Goal: Task Accomplishment & Management: Use online tool/utility

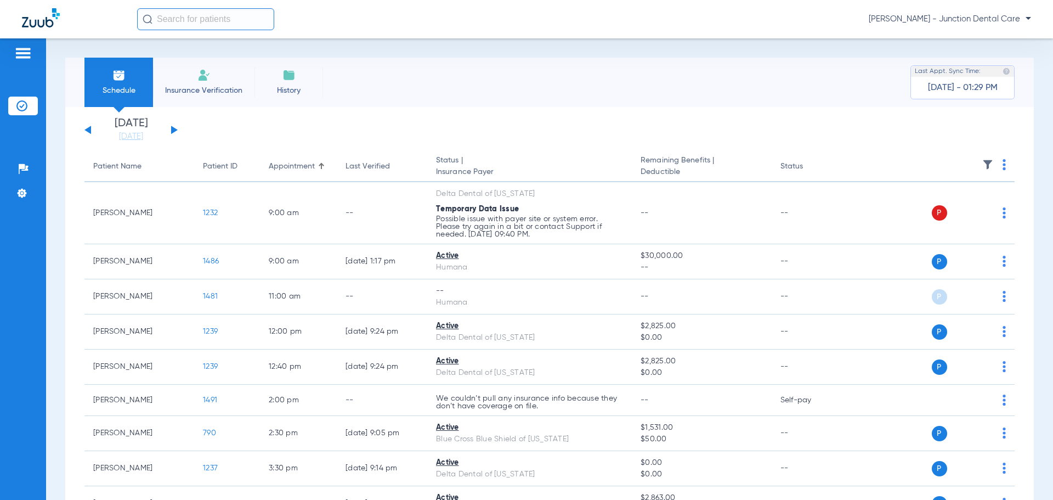
click at [191, 78] on li "Insurance Verification" at bounding box center [203, 82] width 101 height 49
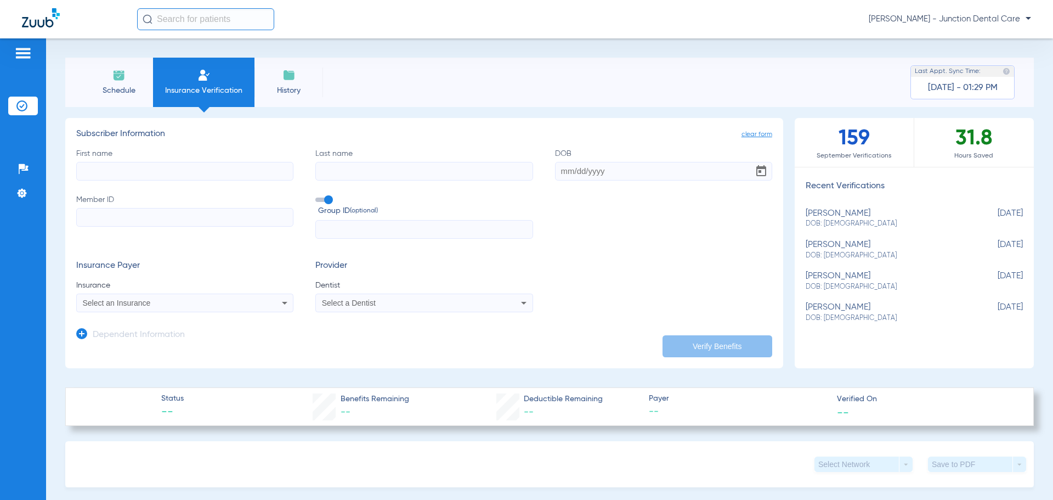
click at [108, 171] on input "First name" at bounding box center [184, 171] width 217 height 19
type input "[PERSON_NAME]"
click at [556, 172] on input "DOB Required" at bounding box center [663, 171] width 217 height 19
type input "[DATE]"
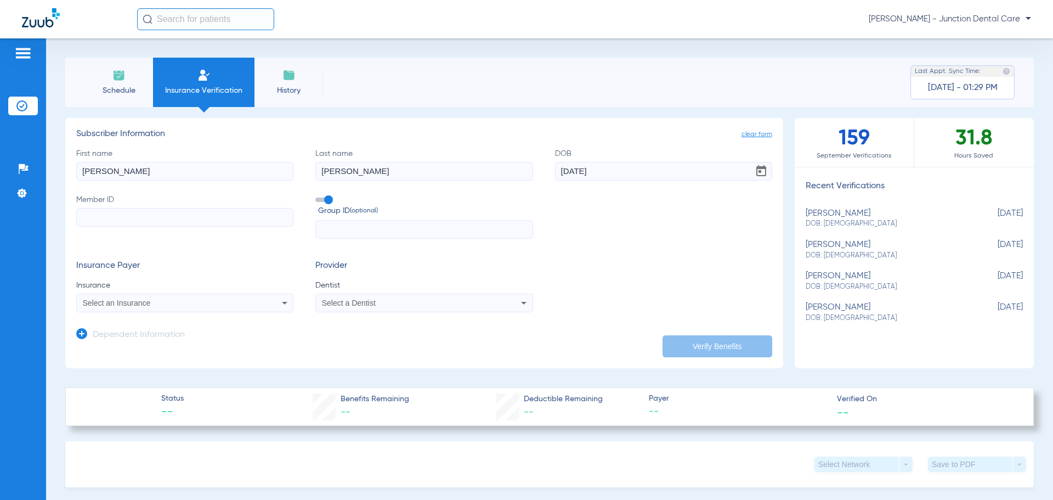
click at [183, 215] on input "Member ID" at bounding box center [184, 217] width 217 height 19
click at [86, 213] on input "Member ID Required" at bounding box center [184, 217] width 217 height 19
type input "919436439"
click at [168, 305] on div "Select an Insurance" at bounding box center [165, 303] width 164 height 8
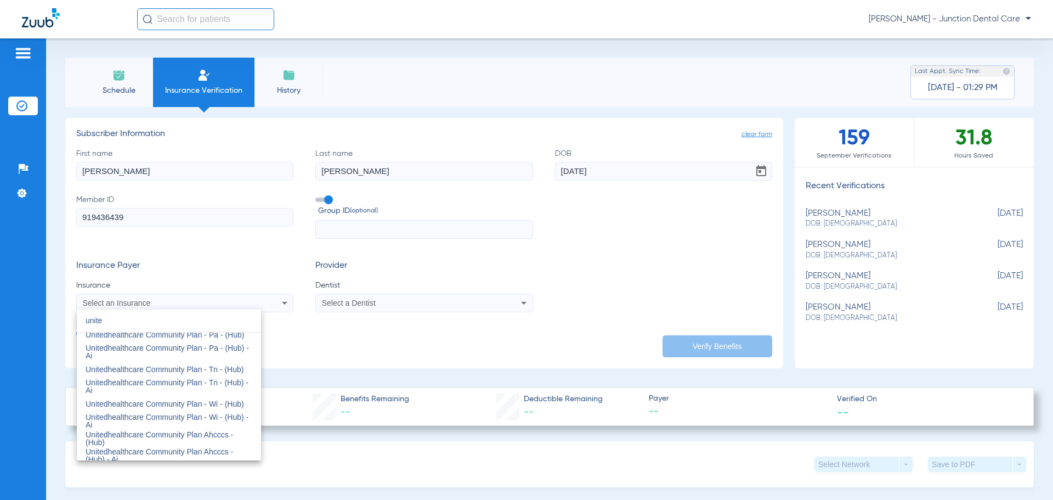
scroll to position [494, 0]
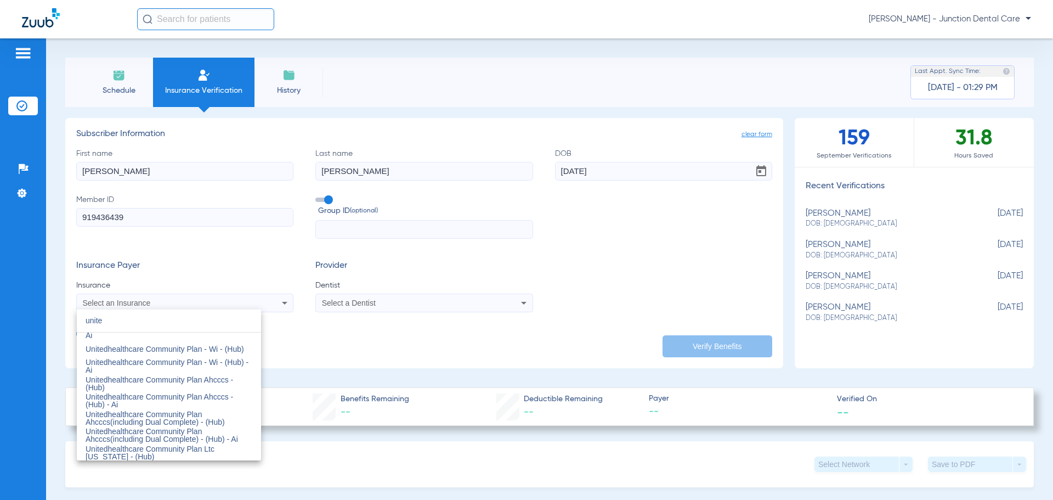
type input "unite"
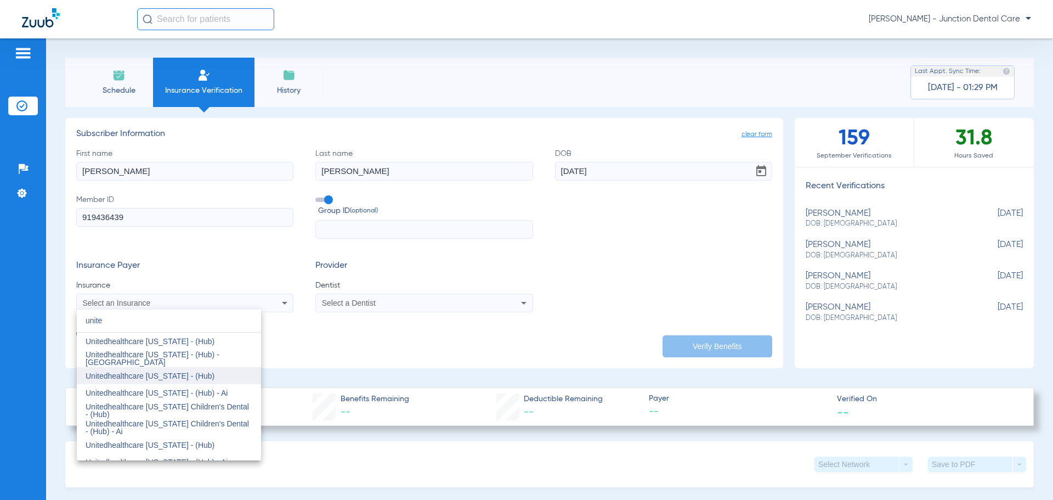
scroll to position [1426, 0]
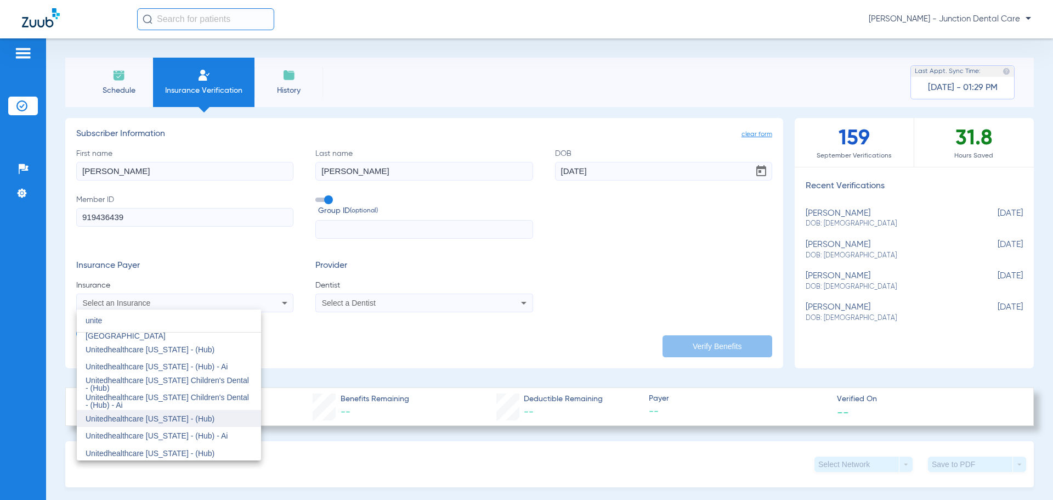
click at [201, 418] on mat-option "Unitedhealthcare [US_STATE] - (Hub)" at bounding box center [169, 419] width 184 height 18
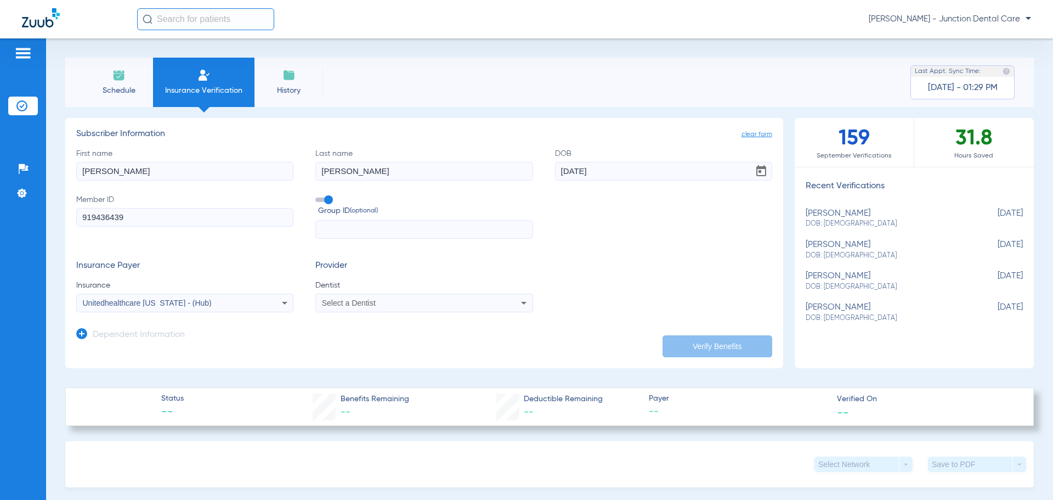
click at [422, 305] on div "Select a Dentist" at bounding box center [404, 303] width 164 height 8
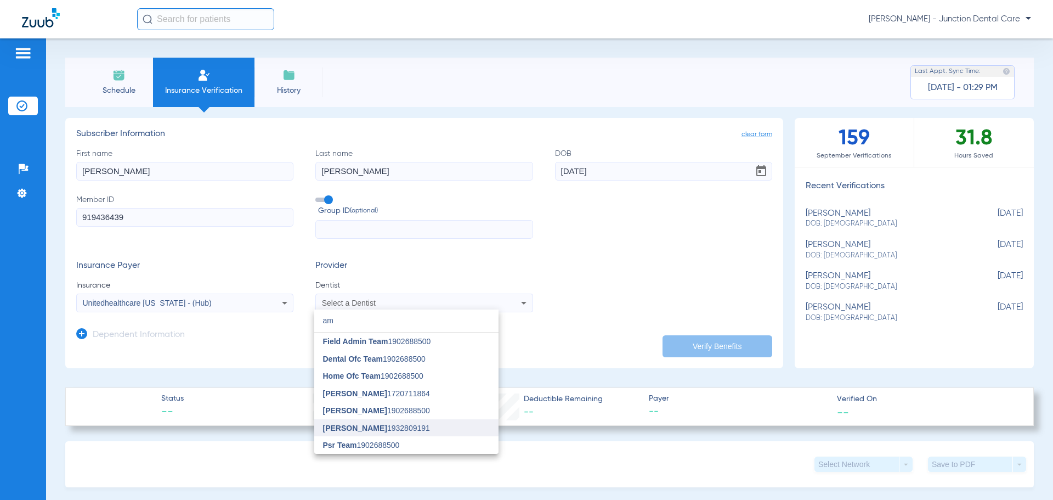
type input "am"
click at [420, 423] on mat-option "[PERSON_NAME] 1932809191" at bounding box center [406, 428] width 184 height 18
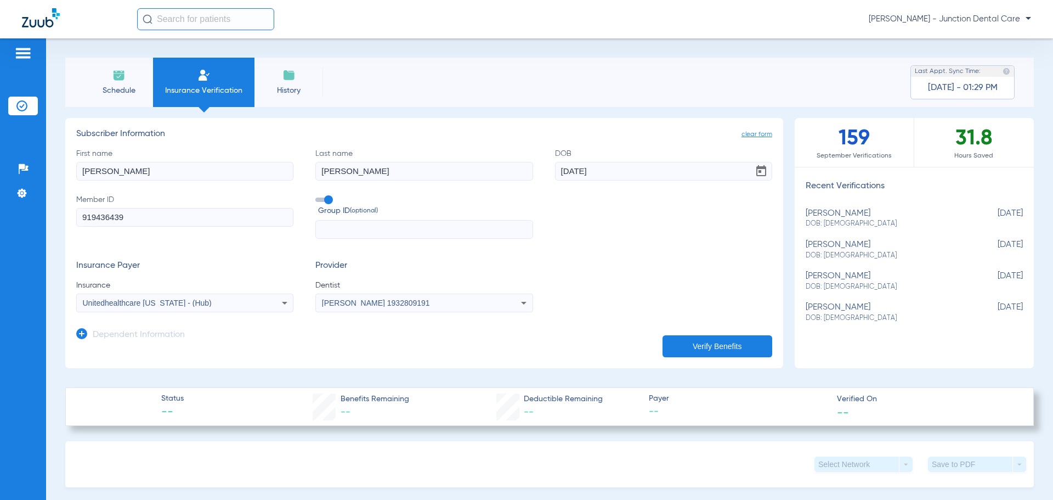
click at [696, 341] on button "Verify Benefits" at bounding box center [717, 346] width 110 height 22
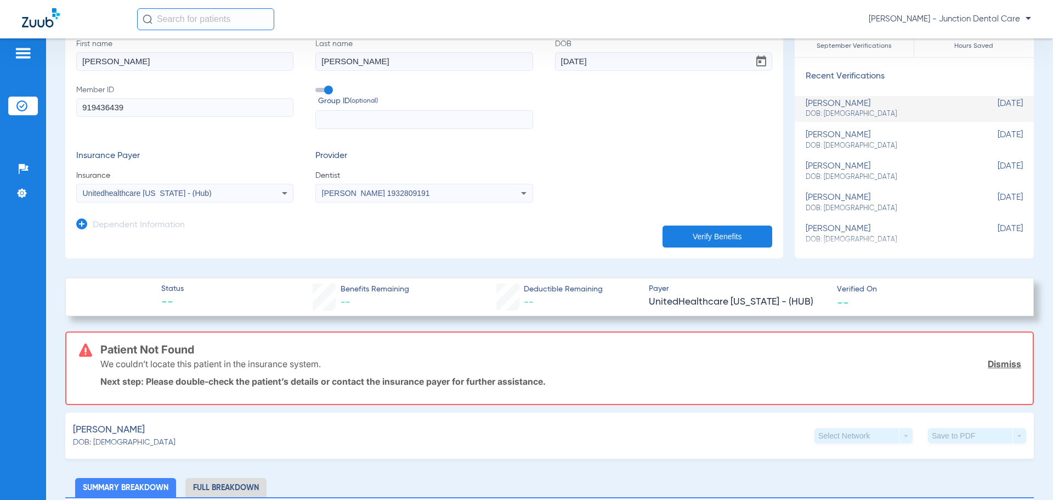
scroll to position [55, 0]
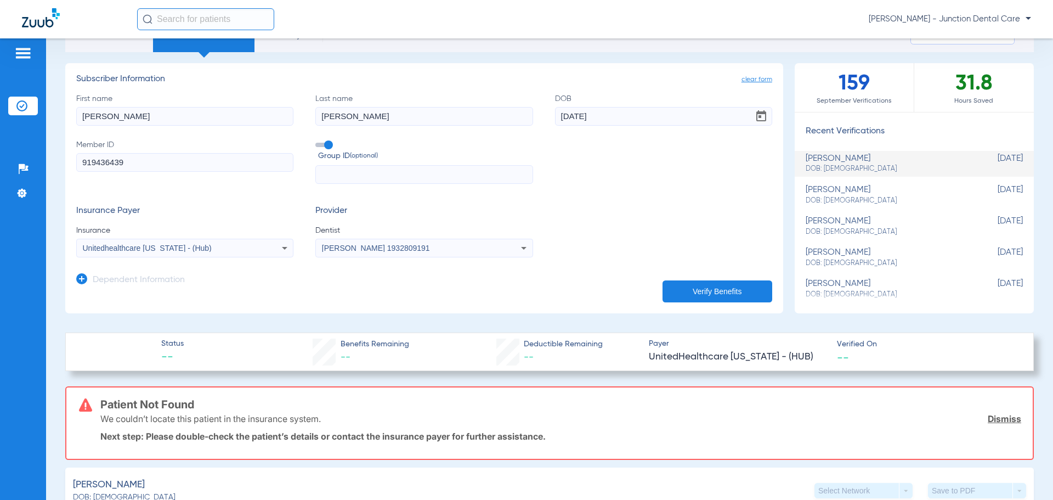
click at [239, 245] on div "Unitedhealthcare [US_STATE] - (Hub)" at bounding box center [165, 248] width 164 height 8
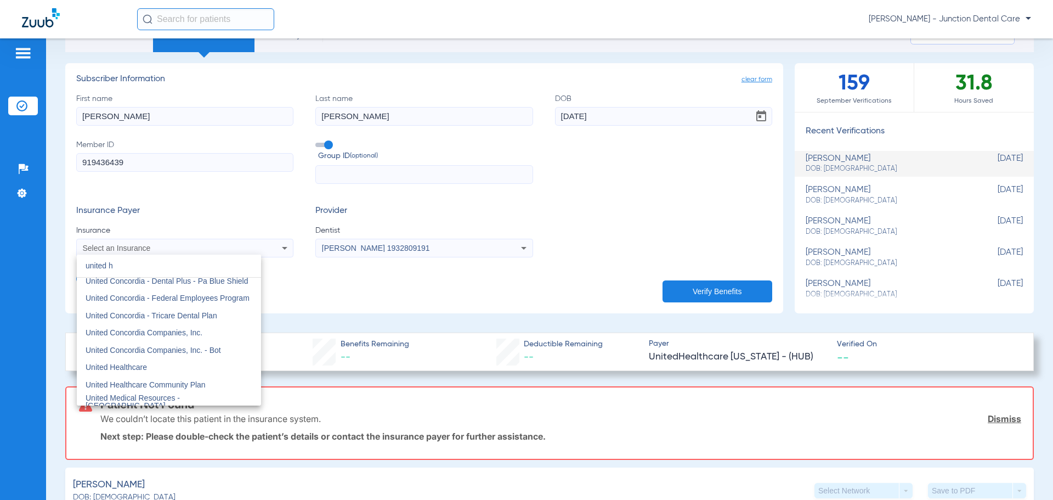
scroll to position [0, 0]
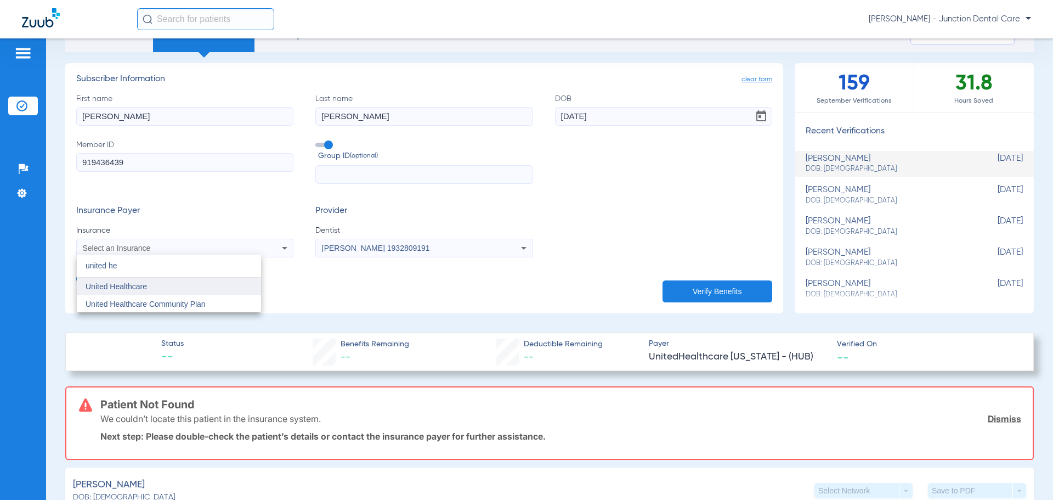
type input "united he"
click at [224, 287] on mat-option "United Healthcare" at bounding box center [169, 286] width 184 height 18
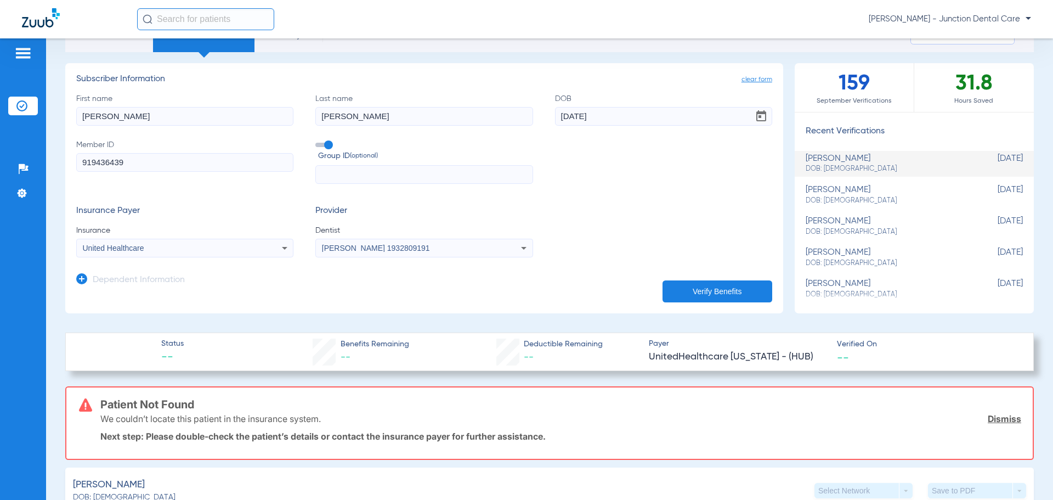
click at [687, 291] on button "Verify Benefits" at bounding box center [717, 291] width 110 height 22
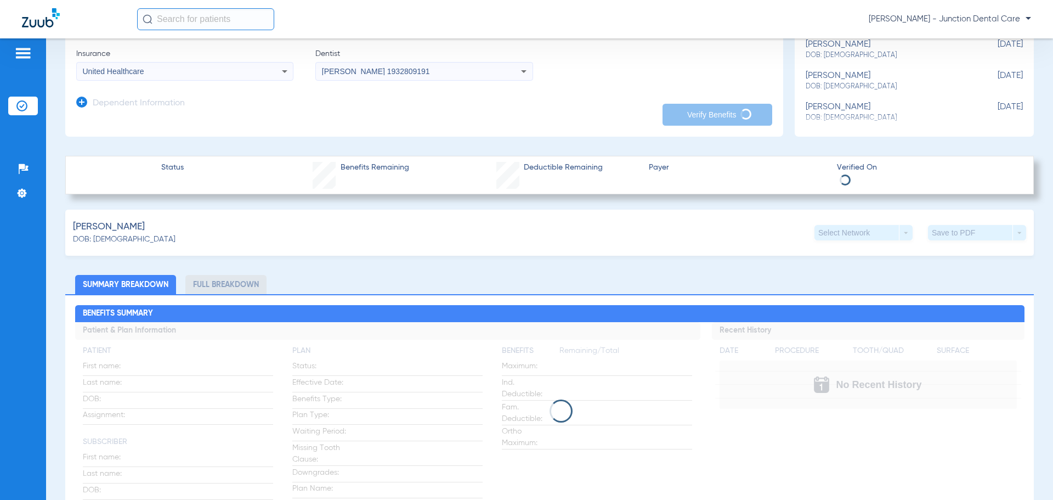
scroll to position [329, 0]
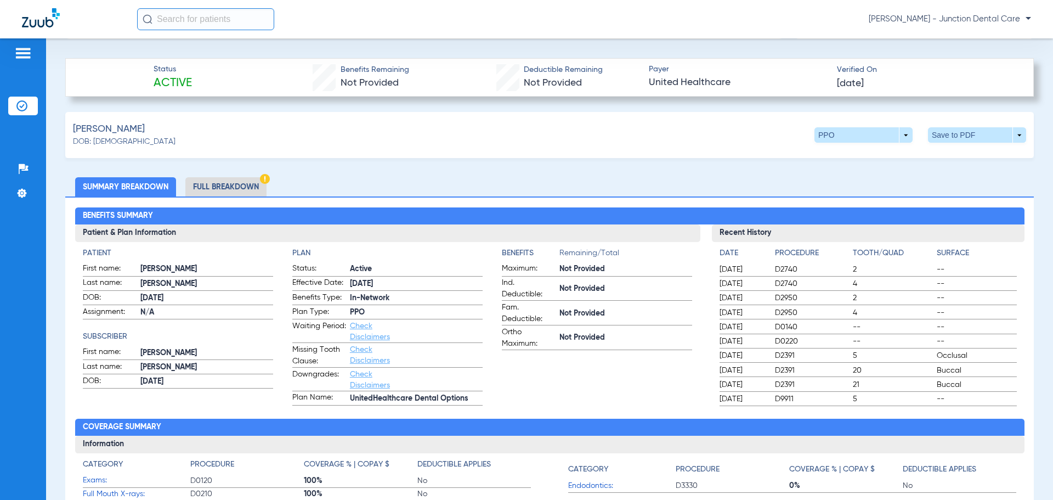
click at [243, 184] on li "Full Breakdown" at bounding box center [225, 186] width 81 height 19
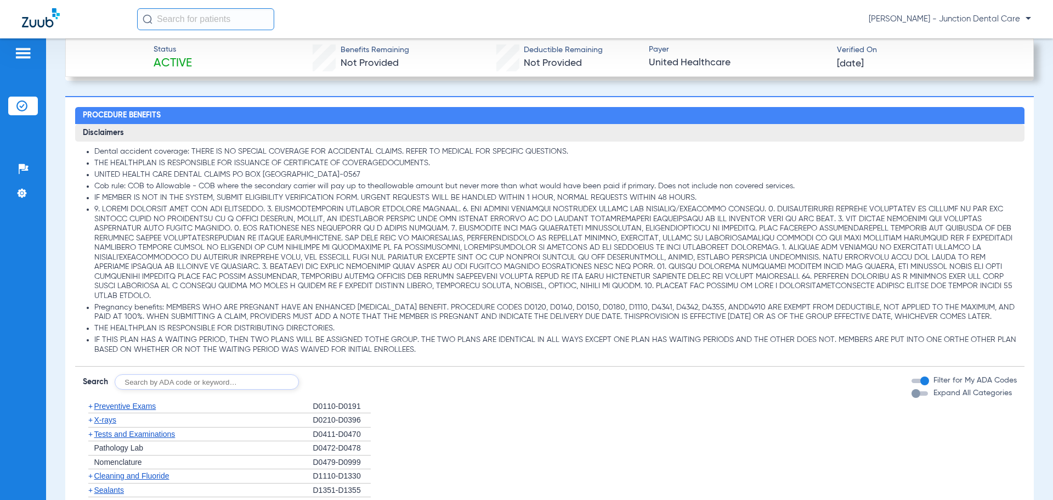
scroll to position [1086, 0]
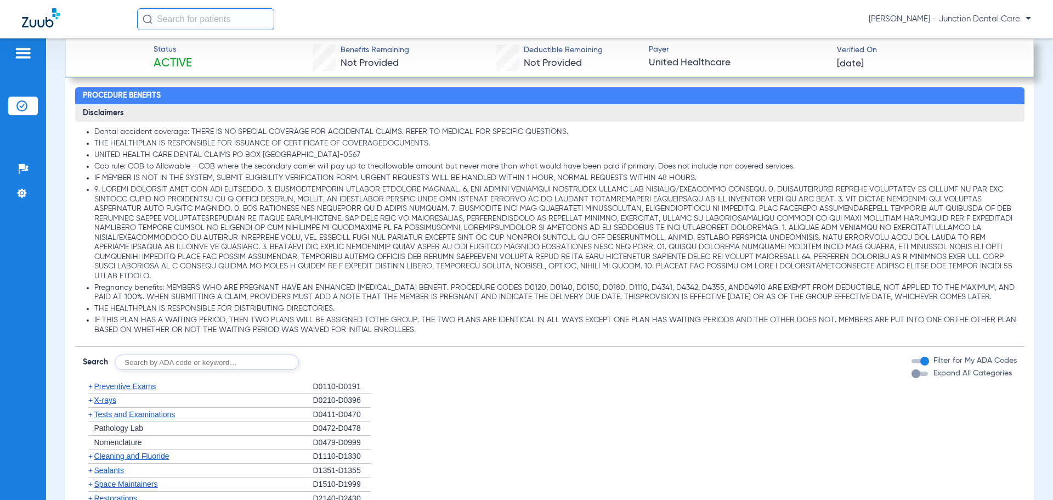
click at [128, 390] on span "Preventive Exams" at bounding box center [125, 386] width 62 height 9
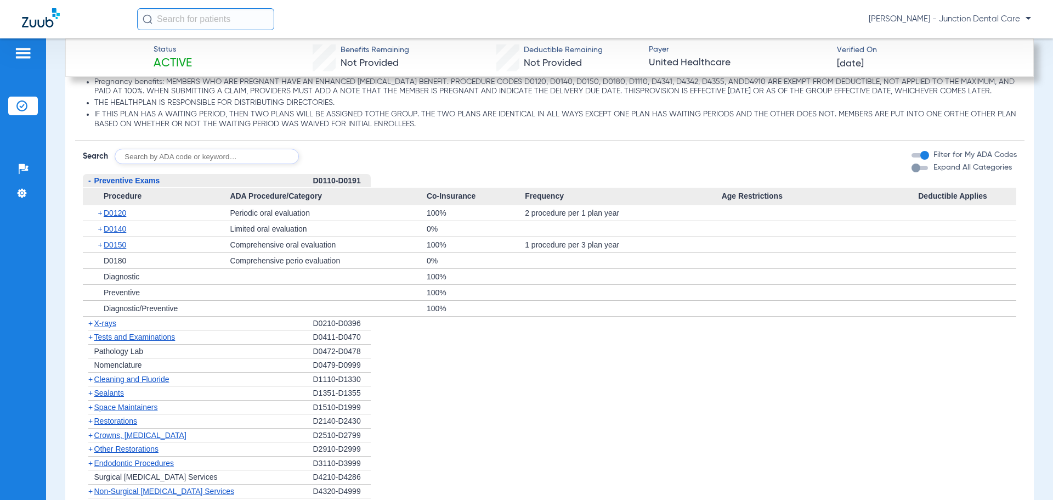
scroll to position [1306, 0]
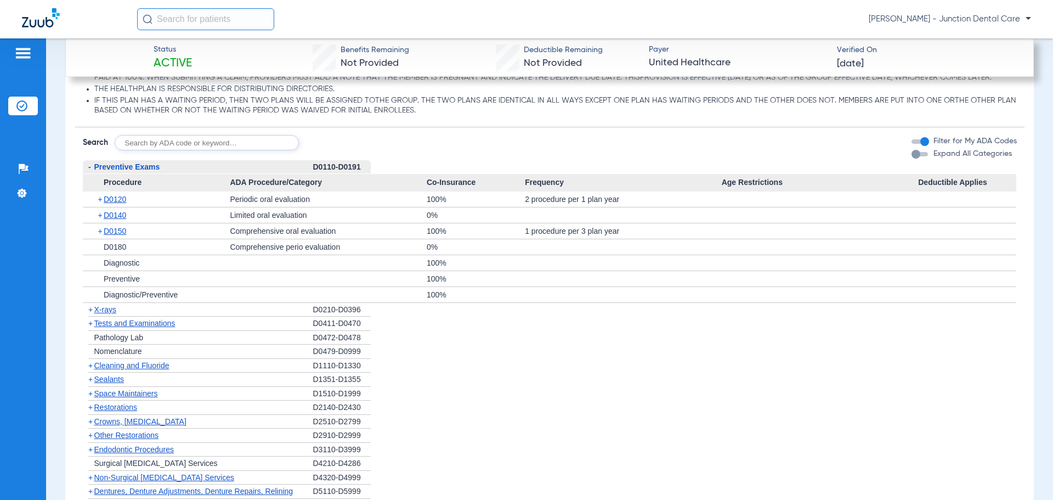
click at [144, 426] on span "Crowns, [MEDICAL_DATA]" at bounding box center [140, 421] width 92 height 9
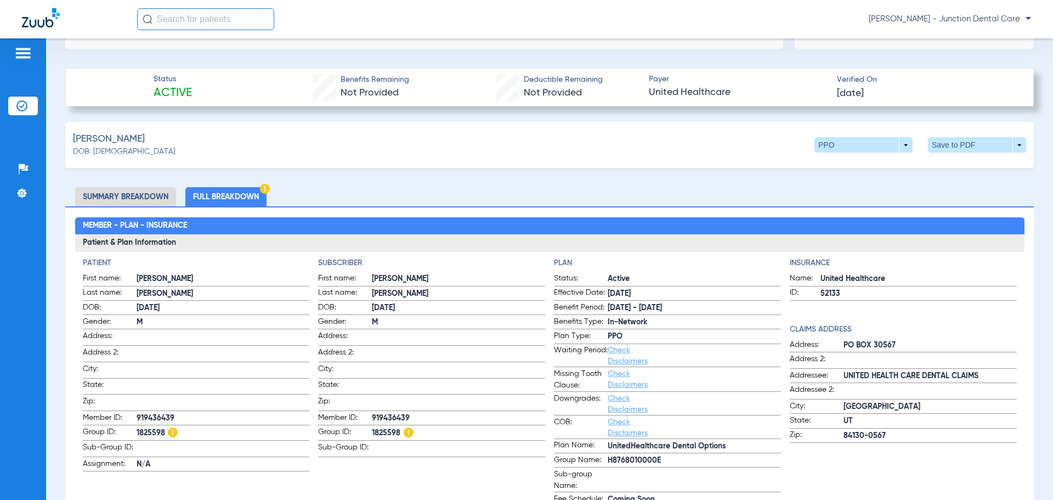
scroll to position [319, 0]
click at [267, 187] on img at bounding box center [265, 189] width 10 height 10
click at [969, 144] on span at bounding box center [977, 145] width 26 height 26
click at [881, 166] on span "Save to PDF" at bounding box center [886, 166] width 43 height 8
click at [946, 71] on div "Creating PDF" at bounding box center [957, 69] width 127 height 11
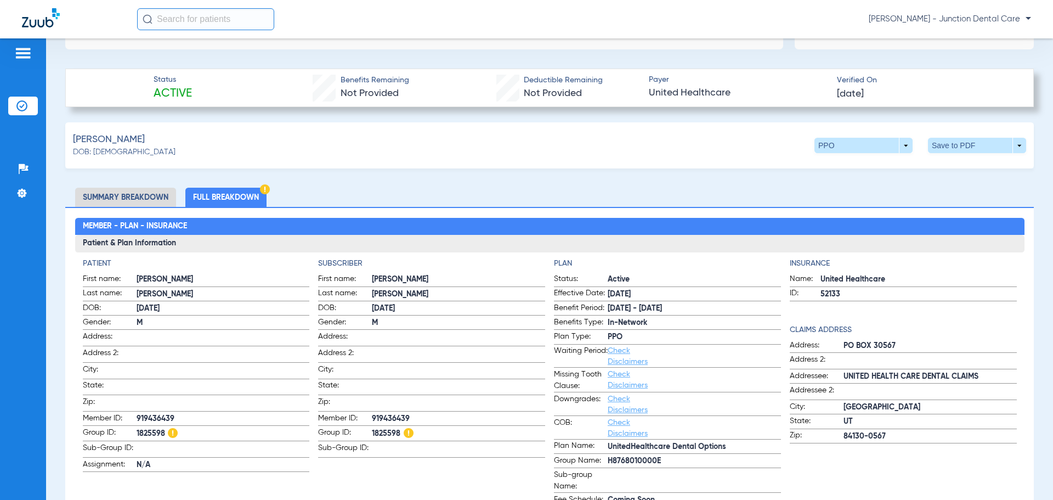
click at [615, 358] on link "Check Disclaimers" at bounding box center [628, 356] width 40 height 19
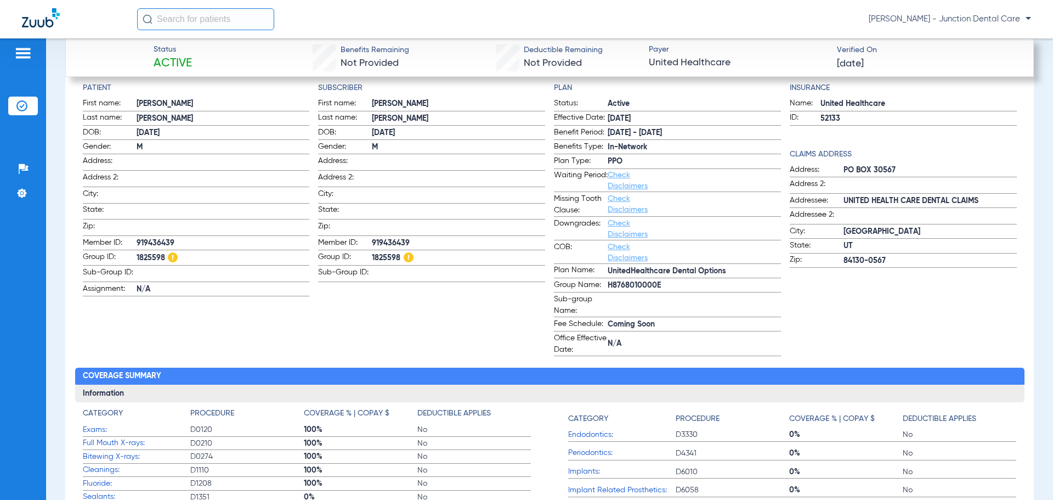
scroll to position [478, 0]
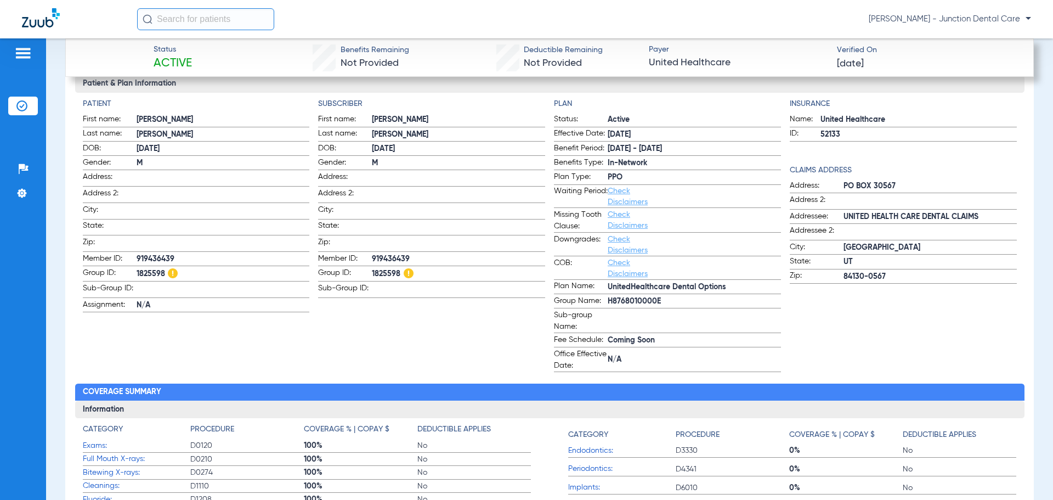
click at [616, 219] on span "Check Disclaimers" at bounding box center [635, 220] width 54 height 23
click at [615, 216] on link "Check Disclaimers" at bounding box center [628, 220] width 40 height 19
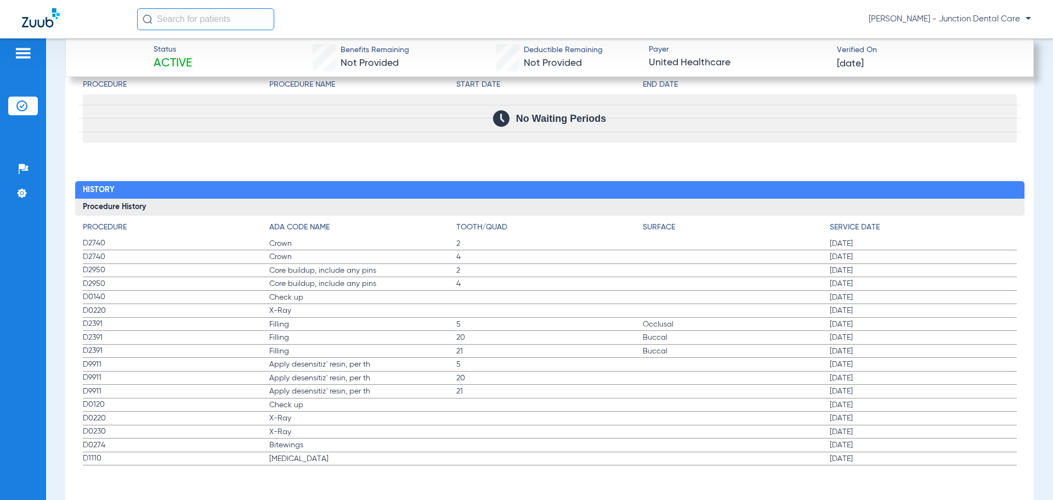
scroll to position [2001, 0]
